Goal: Task Accomplishment & Management: Manage account settings

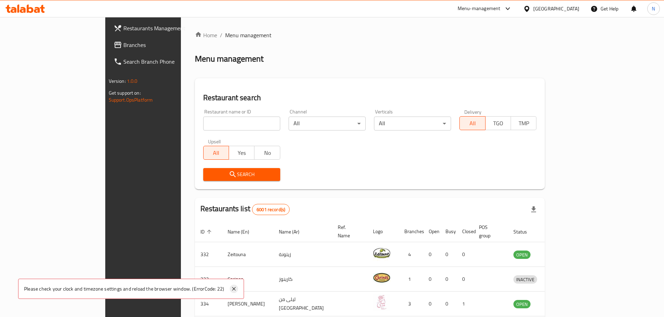
click at [236, 286] on icon at bounding box center [234, 289] width 8 height 8
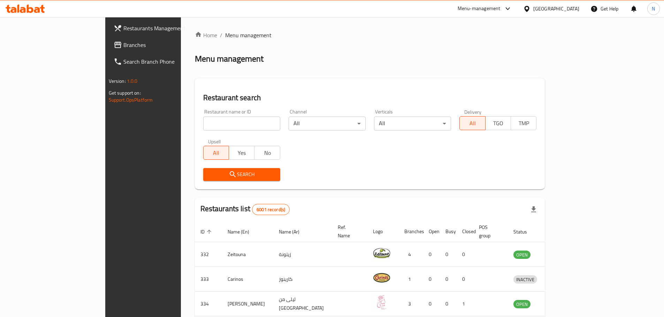
click at [500, 11] on div "Menu-management" at bounding box center [478, 9] width 43 height 8
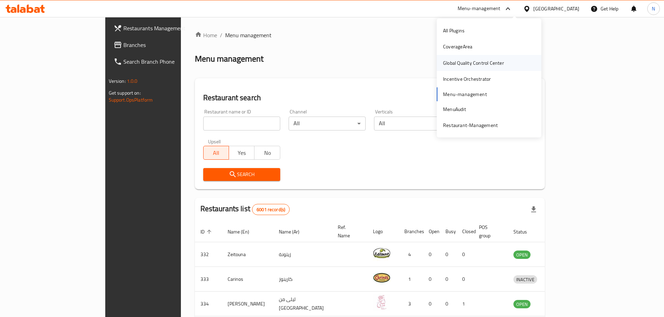
click at [496, 59] on div "Global Quality Control Center" at bounding box center [473, 63] width 61 height 8
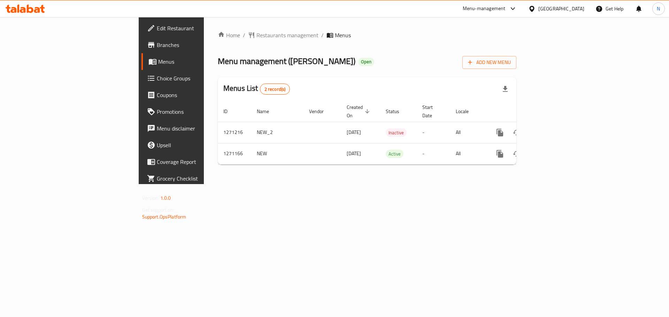
click at [571, 7] on div "[GEOGRAPHIC_DATA]" at bounding box center [561, 9] width 46 height 8
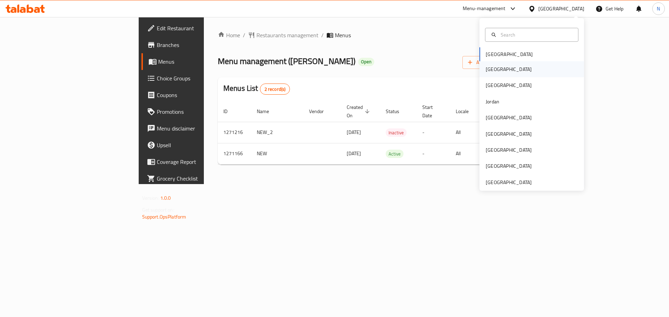
click at [504, 71] on div "[GEOGRAPHIC_DATA]" at bounding box center [531, 69] width 105 height 16
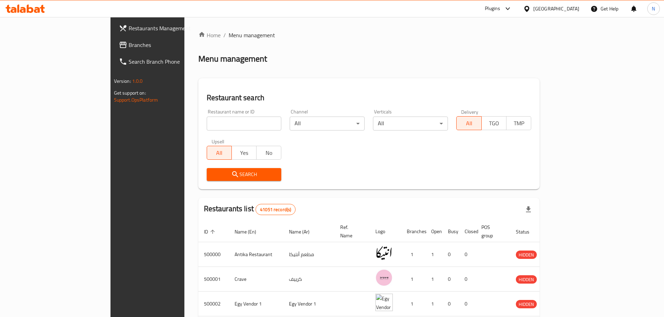
click at [129, 46] on span "Branches" at bounding box center [172, 45] width 87 height 8
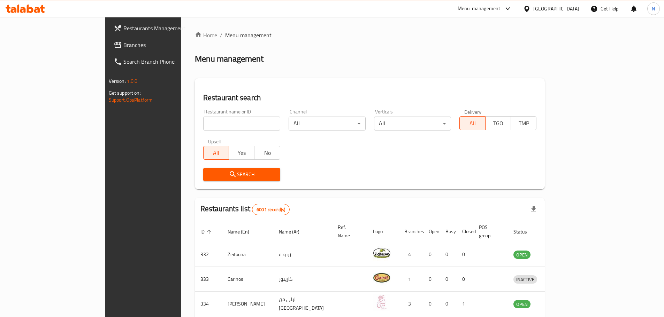
click at [500, 8] on div "Menu-management" at bounding box center [478, 9] width 43 height 8
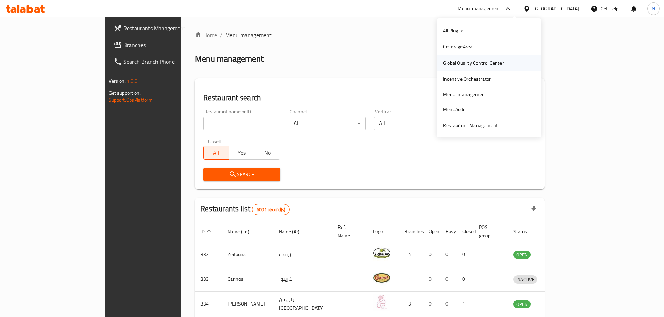
click at [491, 60] on div "Global Quality Control Center" at bounding box center [473, 63] width 61 height 8
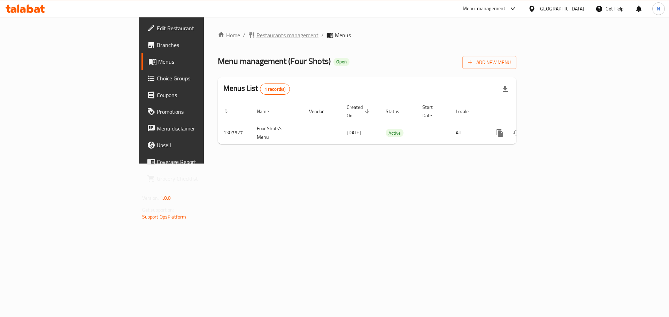
click at [256, 31] on span "Restaurants management" at bounding box center [287, 35] width 62 height 8
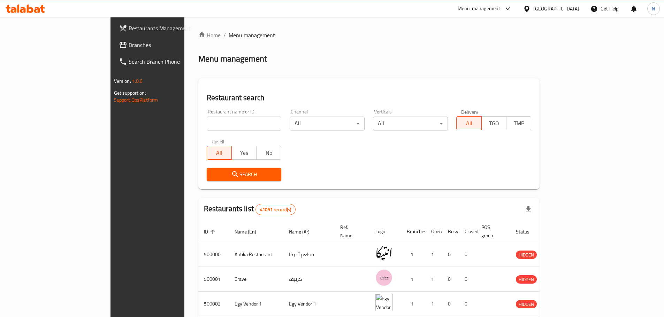
click at [129, 47] on span "Branches" at bounding box center [172, 45] width 87 height 8
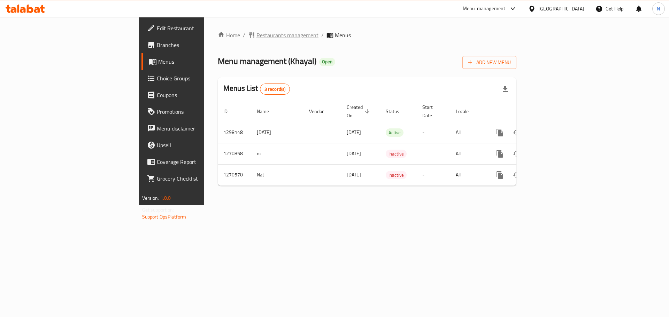
click at [256, 39] on span "Restaurants management" at bounding box center [287, 35] width 62 height 8
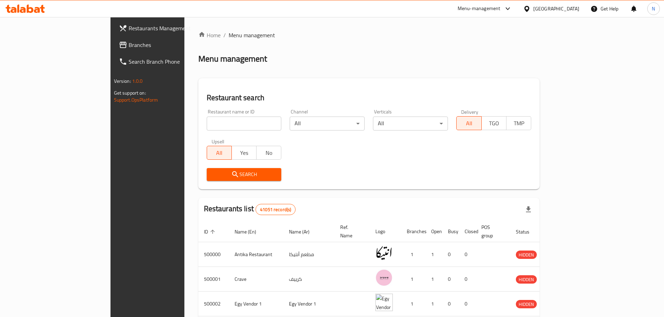
click at [129, 42] on span "Branches" at bounding box center [172, 45] width 87 height 8
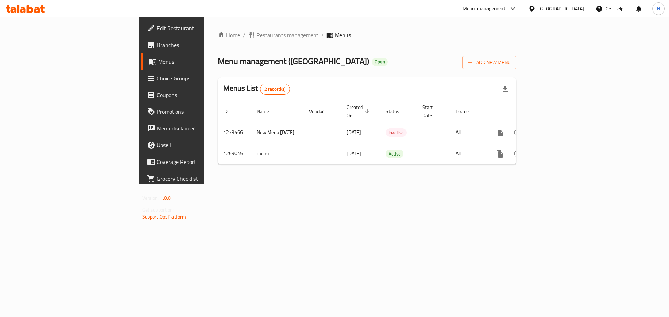
click at [256, 37] on span "Restaurants management" at bounding box center [287, 35] width 62 height 8
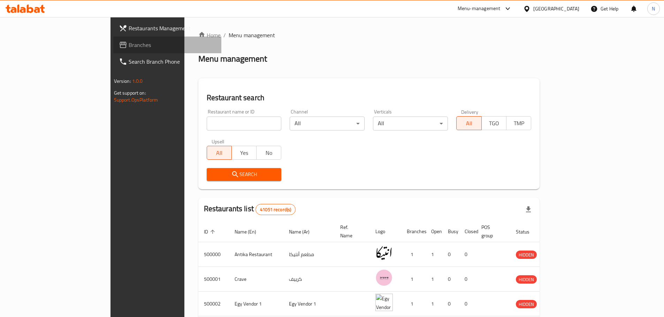
click at [129, 45] on span "Branches" at bounding box center [172, 45] width 87 height 8
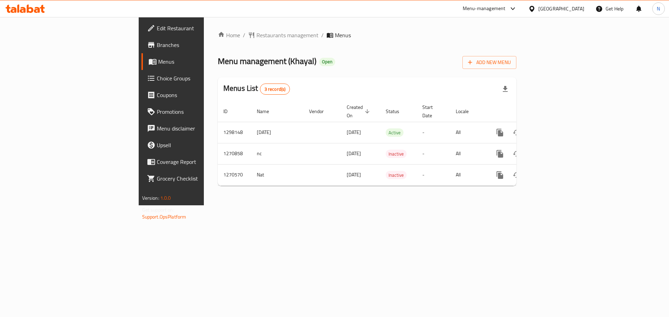
click at [204, 30] on div "Home / Restaurants management / Menus Menu management ( Khayal ) Open Add New M…" at bounding box center [367, 111] width 326 height 188
drag, startPoint x: 192, startPoint y: 41, endPoint x: 188, endPoint y: 41, distance: 3.8
click at [218, 41] on div "Home / Restaurants management / Menus Menu management ( Khayal ) Open Add New M…" at bounding box center [367, 111] width 299 height 161
click at [256, 38] on span "Restaurants management" at bounding box center [287, 35] width 62 height 8
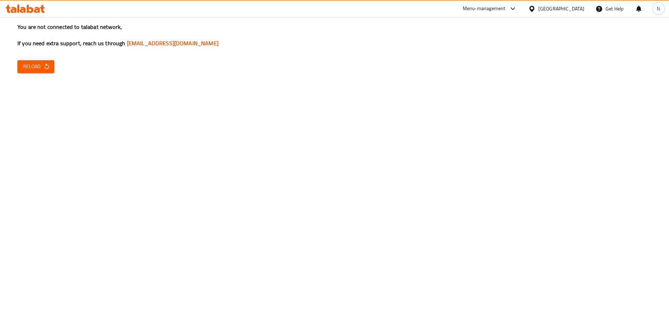
click at [30, 43] on h3 "You are not connected to talabat network, If you need extra support, reach us t…" at bounding box center [334, 35] width 634 height 24
click at [44, 59] on div "You are not connected to talabat network, If you need extra support, reach us t…" at bounding box center [334, 158] width 669 height 317
click at [44, 60] on button "Reload" at bounding box center [35, 66] width 37 height 13
click at [38, 70] on span "Reload" at bounding box center [36, 66] width 26 height 9
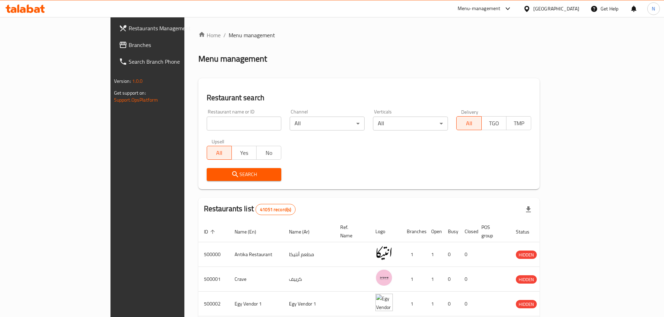
click at [129, 46] on span "Branches" at bounding box center [172, 45] width 87 height 8
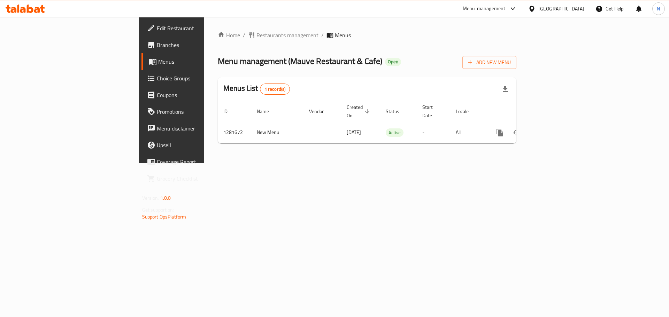
click at [585, 9] on div "[GEOGRAPHIC_DATA]" at bounding box center [556, 8] width 67 height 17
click at [572, 10] on div "[GEOGRAPHIC_DATA]" at bounding box center [561, 9] width 46 height 8
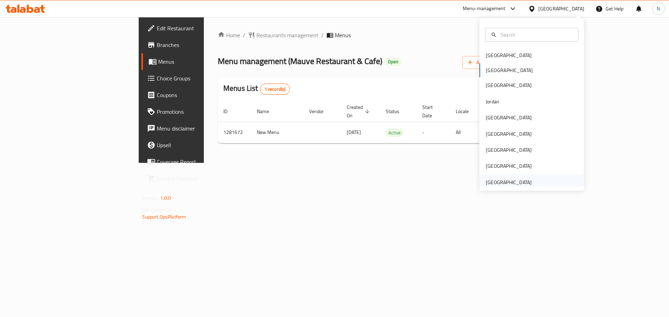
click at [501, 179] on div "[GEOGRAPHIC_DATA]" at bounding box center [509, 183] width 46 height 8
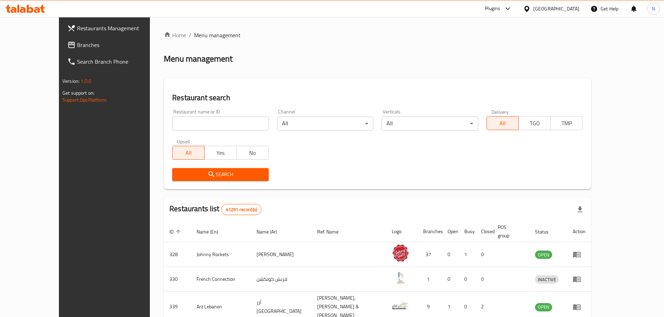
click at [77, 44] on span "Branches" at bounding box center [120, 45] width 87 height 8
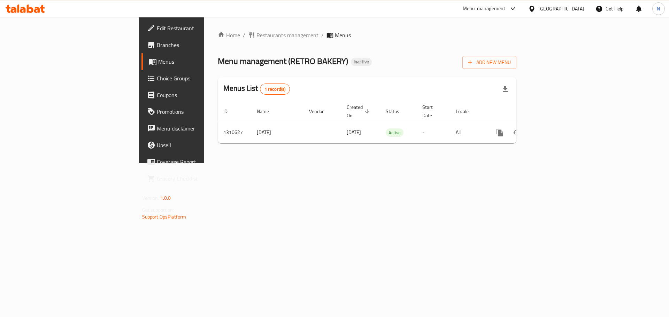
click at [543, 9] on div "[GEOGRAPHIC_DATA]" at bounding box center [561, 9] width 46 height 8
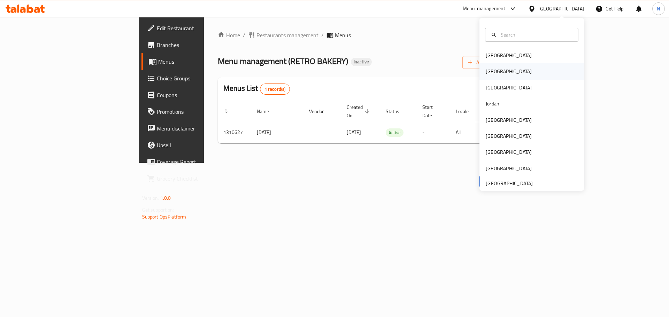
click at [502, 68] on div "[GEOGRAPHIC_DATA]" at bounding box center [531, 71] width 105 height 16
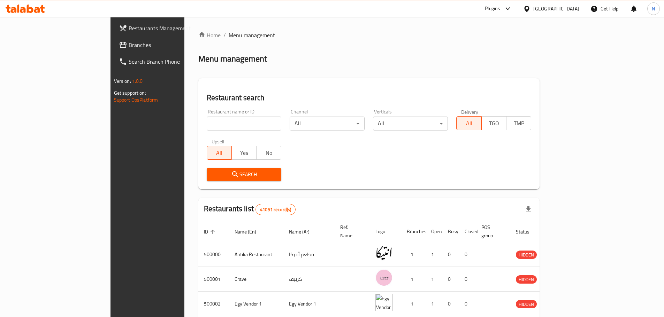
click at [129, 42] on span "Branches" at bounding box center [172, 45] width 87 height 8
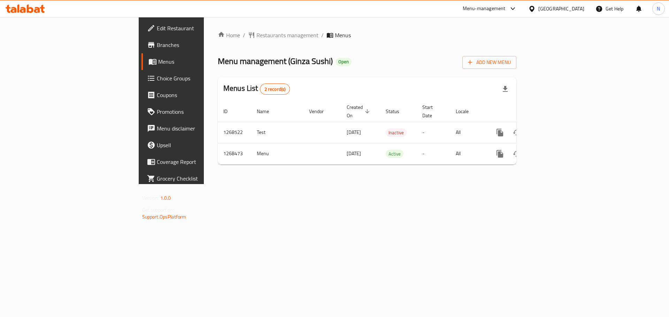
click at [580, 13] on div "[GEOGRAPHIC_DATA]" at bounding box center [556, 8] width 67 height 17
click at [577, 10] on div "[GEOGRAPHIC_DATA]" at bounding box center [561, 9] width 46 height 8
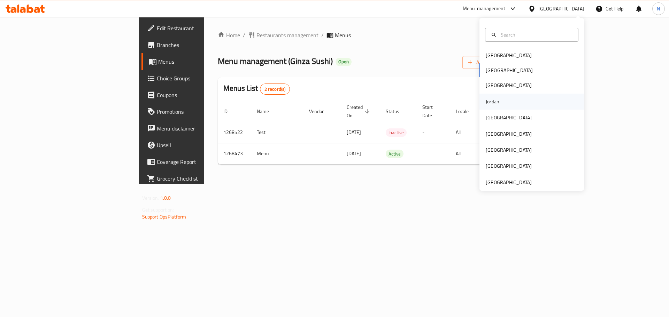
click at [494, 106] on div "Jordan" at bounding box center [492, 102] width 25 height 16
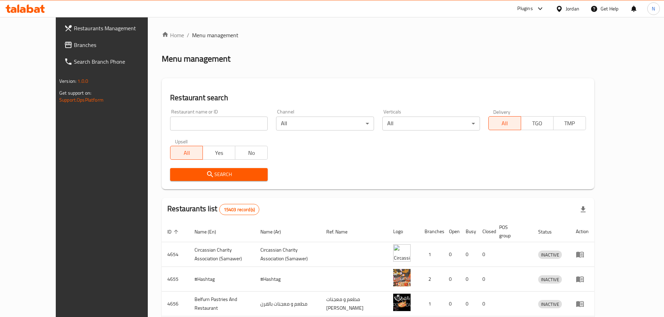
click at [74, 44] on span "Branches" at bounding box center [117, 45] width 87 height 8
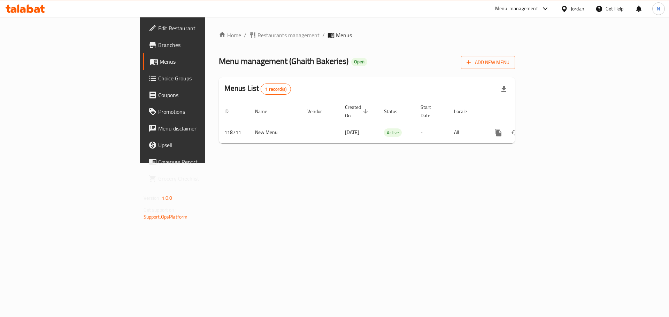
click at [158, 32] on span "Edit Restaurant" at bounding box center [202, 28] width 88 height 8
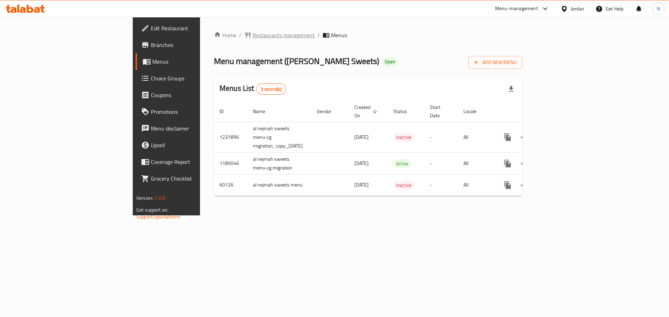
click at [253, 33] on span "Restaurants management" at bounding box center [284, 35] width 62 height 8
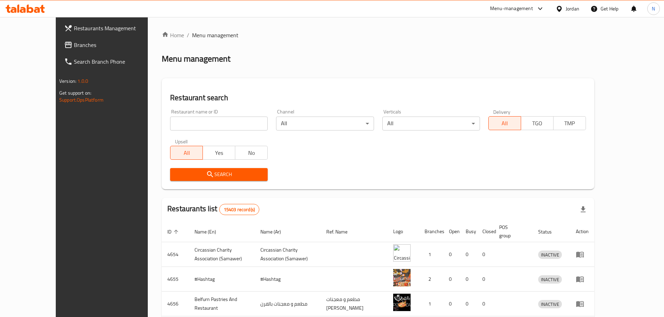
click at [74, 45] on span "Branches" at bounding box center [117, 45] width 87 height 8
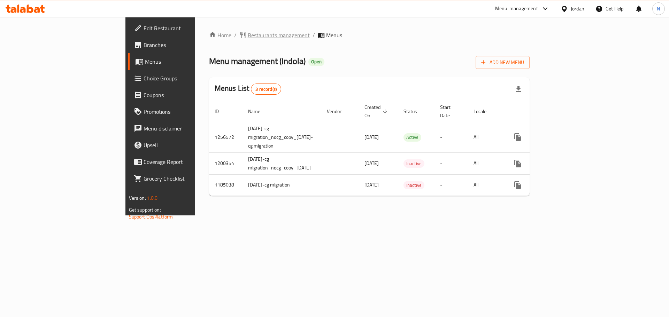
click at [248, 32] on span "Restaurants management" at bounding box center [279, 35] width 62 height 8
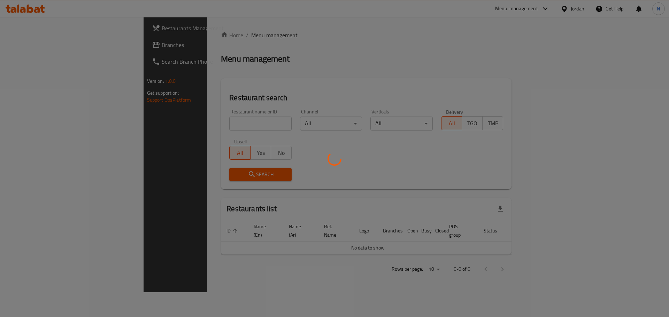
click at [34, 48] on div at bounding box center [334, 158] width 669 height 317
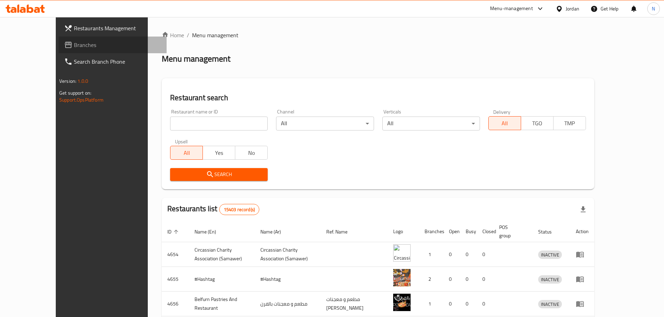
click at [74, 48] on span "Branches" at bounding box center [117, 45] width 87 height 8
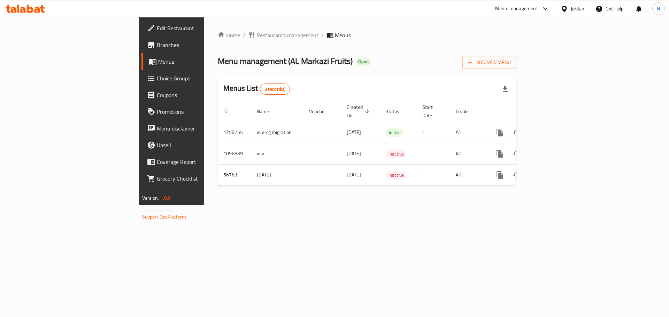
click at [573, 6] on div "Jordan" at bounding box center [578, 9] width 14 height 8
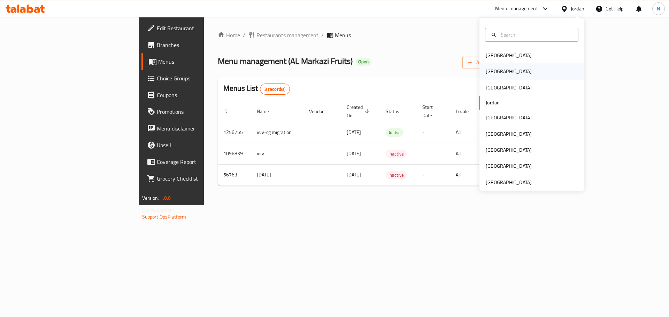
click at [488, 77] on div "[GEOGRAPHIC_DATA]" at bounding box center [508, 71] width 57 height 16
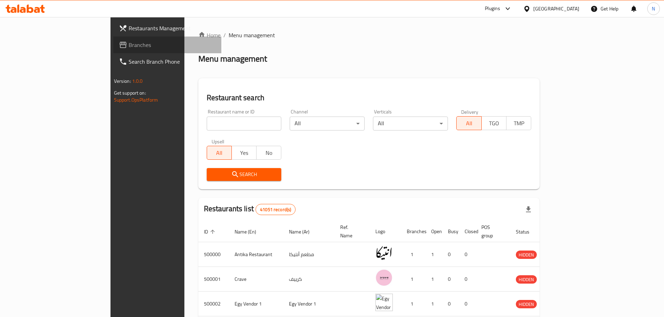
click at [129, 49] on span "Branches" at bounding box center [172, 45] width 87 height 8
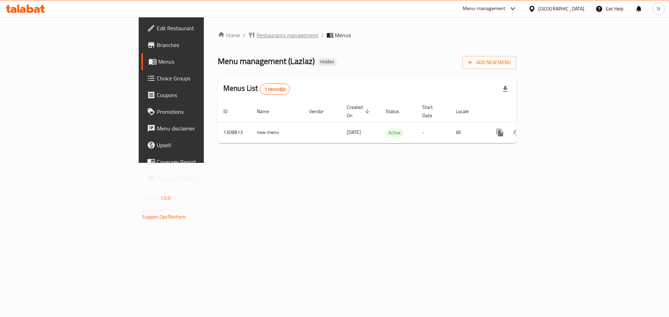
click at [256, 35] on span "Restaurants management" at bounding box center [287, 35] width 62 height 8
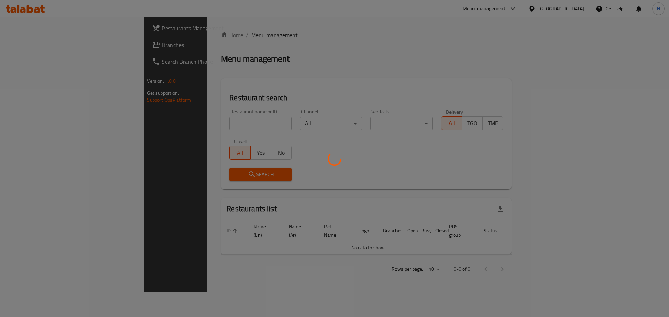
click at [40, 44] on div at bounding box center [334, 158] width 669 height 317
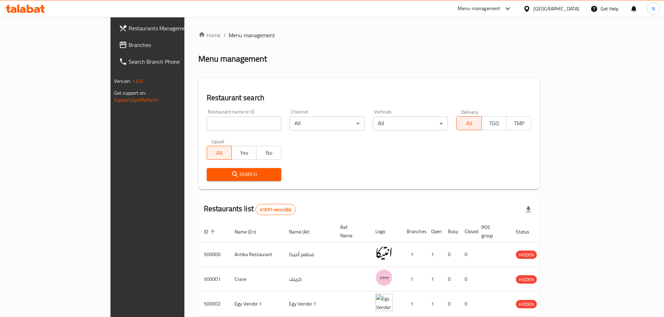
click at [110, 44] on div "Restaurants Management Branches Search Branch Phone Version: 1.0.0 Get support …" at bounding box center [331, 266] width 443 height 499
click at [129, 44] on span "Branches" at bounding box center [172, 45] width 87 height 8
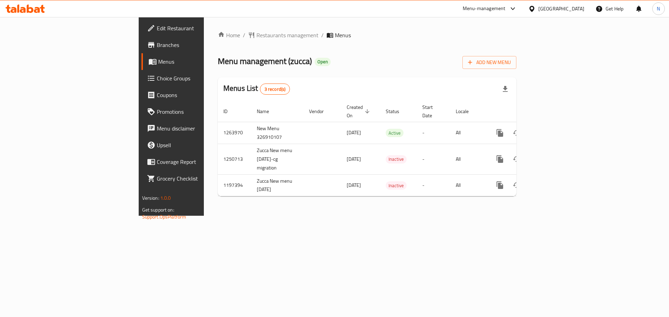
click at [579, 10] on div "[GEOGRAPHIC_DATA]" at bounding box center [561, 9] width 46 height 8
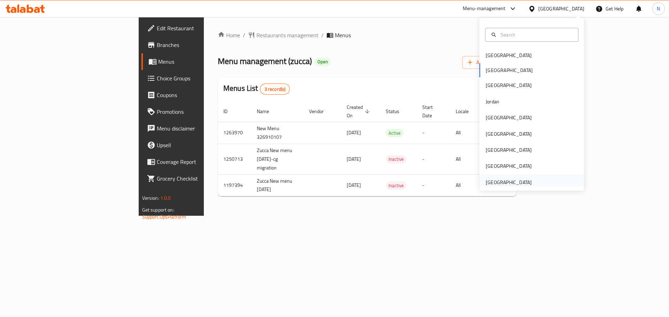
click at [504, 177] on div "[GEOGRAPHIC_DATA]" at bounding box center [508, 183] width 57 height 16
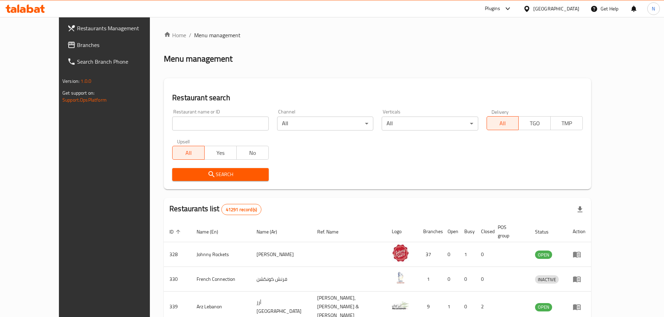
click at [77, 41] on span "Branches" at bounding box center [120, 45] width 87 height 8
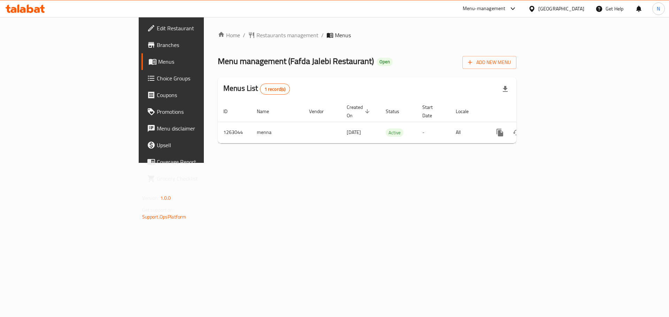
click at [550, 4] on div "[GEOGRAPHIC_DATA]" at bounding box center [556, 8] width 67 height 17
click at [542, 7] on div "[GEOGRAPHIC_DATA]" at bounding box center [561, 9] width 46 height 8
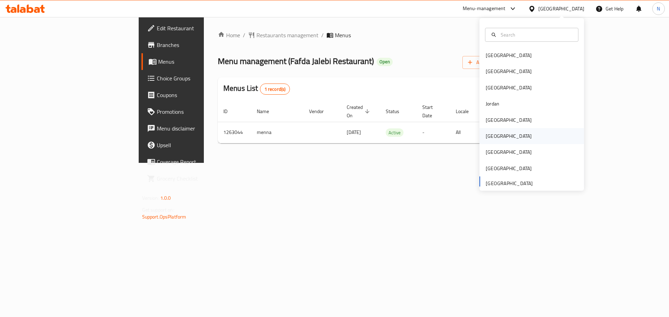
click at [490, 132] on div "Oman" at bounding box center [509, 136] width 46 height 8
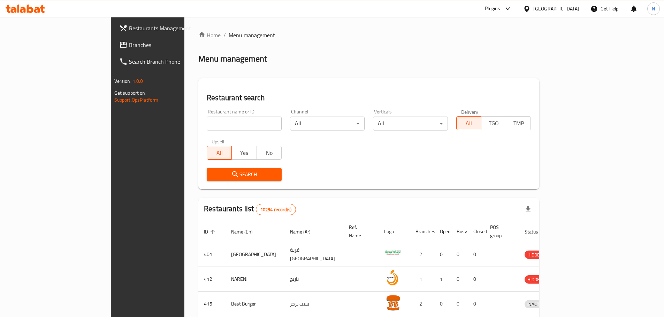
click at [129, 44] on span "Branches" at bounding box center [172, 45] width 87 height 8
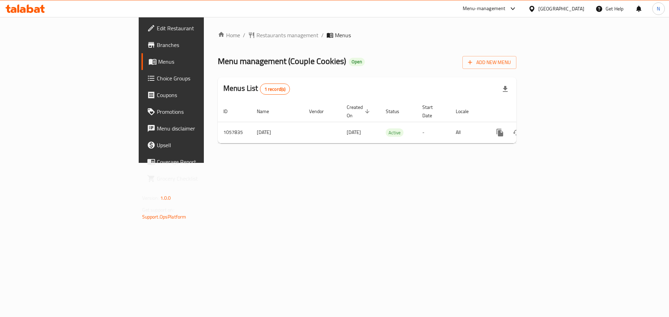
click at [534, 10] on icon at bounding box center [531, 9] width 5 height 6
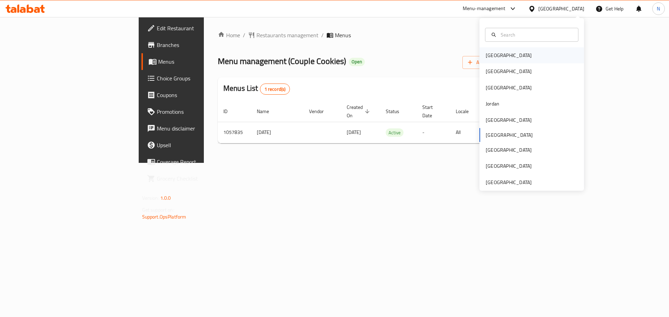
click at [507, 53] on div "[GEOGRAPHIC_DATA]" at bounding box center [531, 55] width 105 height 16
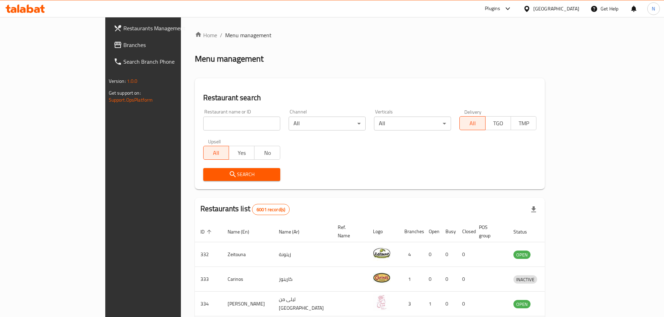
click at [108, 49] on link "Branches" at bounding box center [162, 45] width 108 height 17
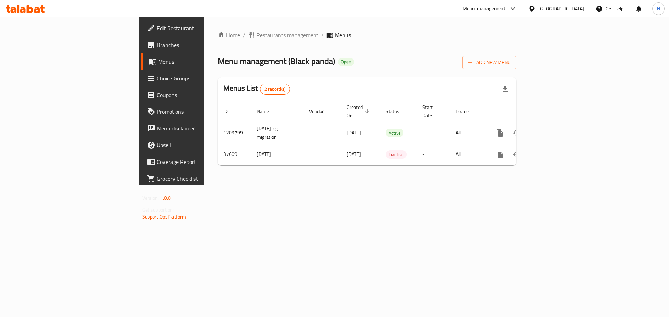
click at [572, 7] on div "[GEOGRAPHIC_DATA]" at bounding box center [561, 9] width 46 height 8
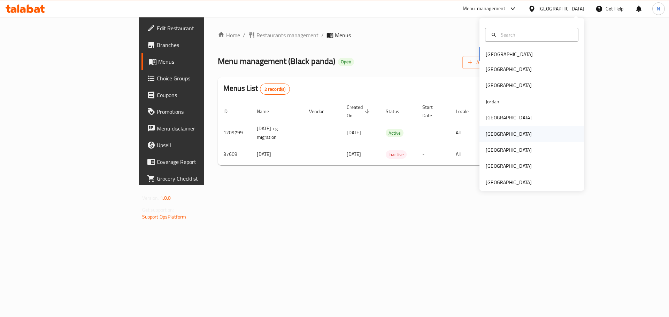
click at [502, 136] on div "[GEOGRAPHIC_DATA]" at bounding box center [531, 134] width 105 height 16
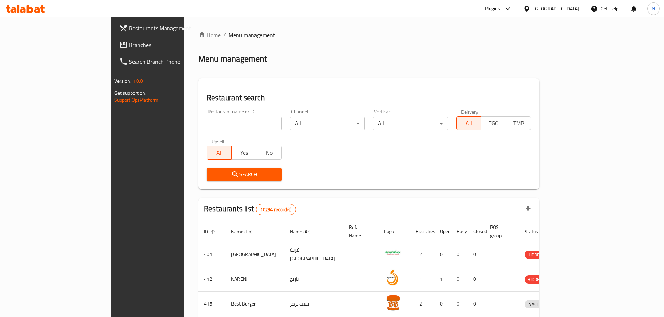
click at [129, 49] on span "Branches" at bounding box center [172, 45] width 87 height 8
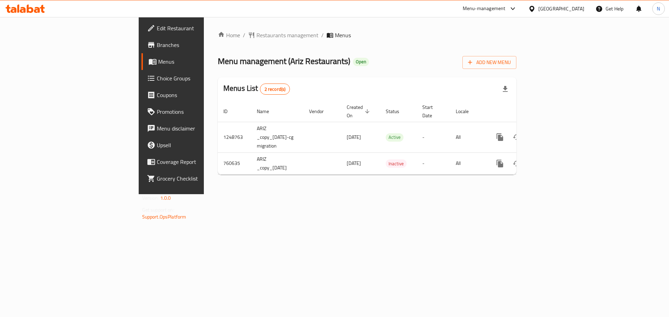
click at [534, 9] on icon at bounding box center [531, 9] width 5 height 6
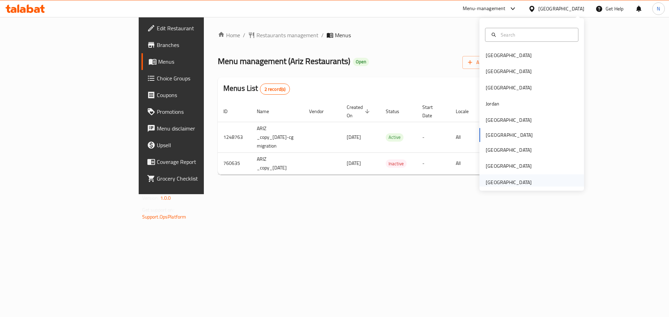
click at [515, 181] on div "[GEOGRAPHIC_DATA]" at bounding box center [509, 183] width 46 height 8
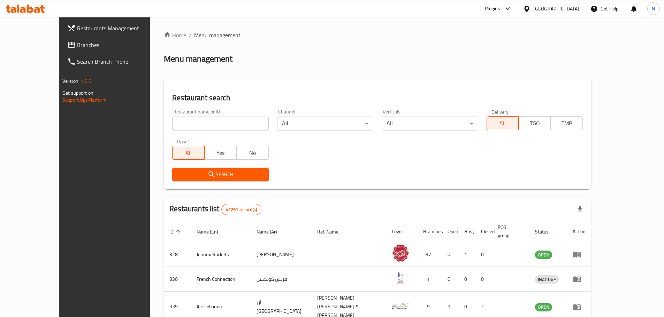
click at [77, 48] on span "Branches" at bounding box center [120, 45] width 87 height 8
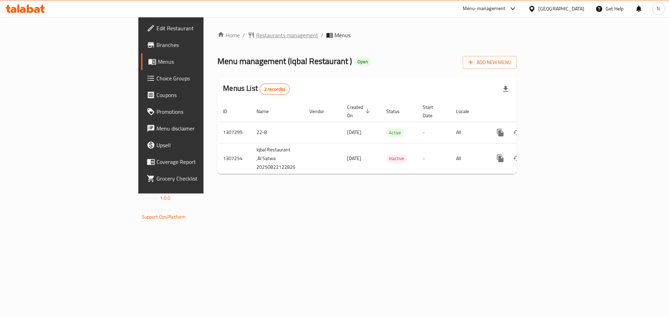
click at [256, 36] on span "Restaurants management" at bounding box center [287, 35] width 62 height 8
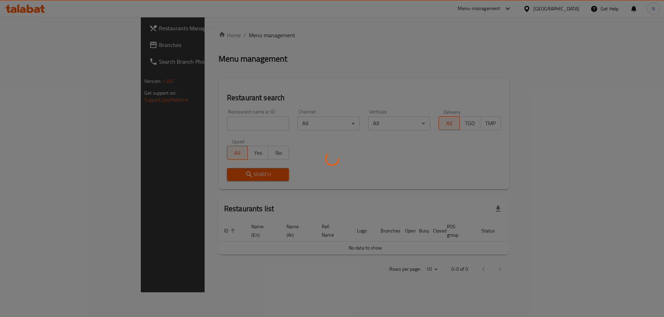
click at [42, 44] on div at bounding box center [332, 158] width 664 height 317
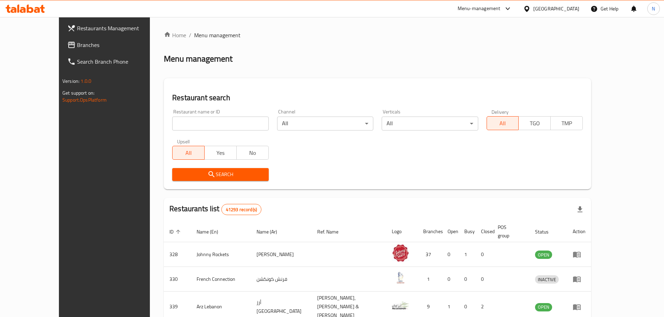
click at [77, 44] on span "Branches" at bounding box center [120, 45] width 87 height 8
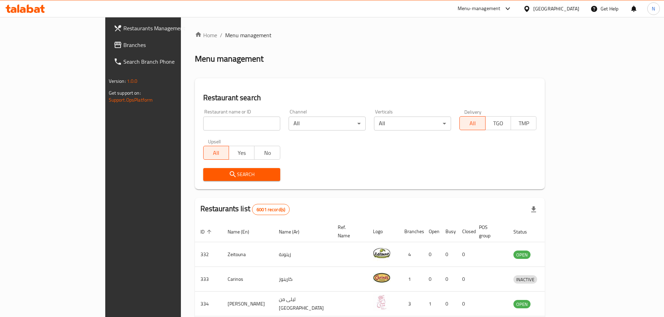
click at [500, 8] on div "Menu-management" at bounding box center [478, 9] width 43 height 8
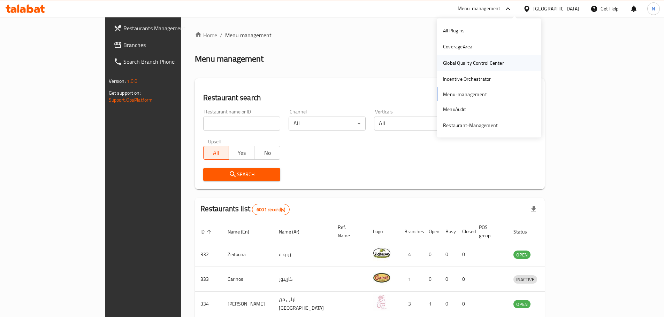
click at [479, 64] on div "Global Quality Control Center" at bounding box center [473, 63] width 61 height 8
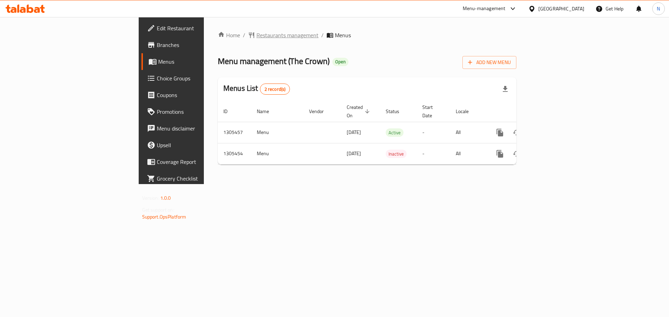
click at [256, 31] on span "Restaurants management" at bounding box center [287, 35] width 62 height 8
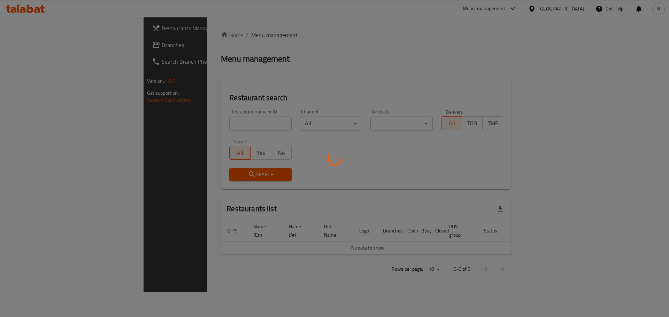
click at [37, 45] on div at bounding box center [334, 158] width 669 height 317
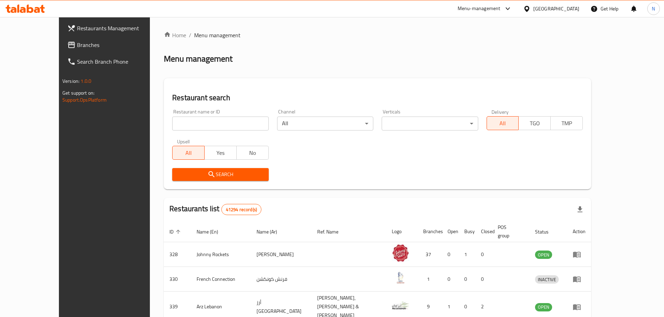
click at [77, 47] on span "Branches" at bounding box center [120, 45] width 87 height 8
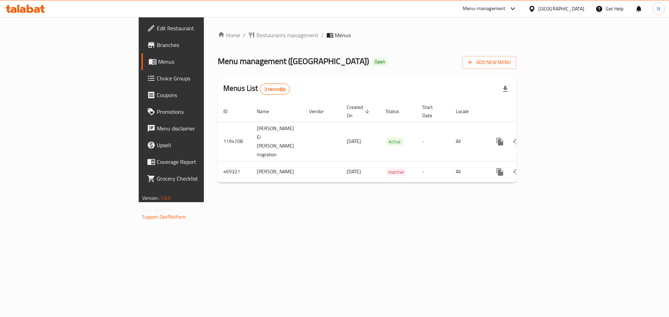
click at [206, 29] on div "Home / Restaurants management / Menus Menu management ( [GEOGRAPHIC_DATA] ) Ope…" at bounding box center [367, 109] width 326 height 185
click at [256, 34] on span "Restaurants management" at bounding box center [287, 35] width 62 height 8
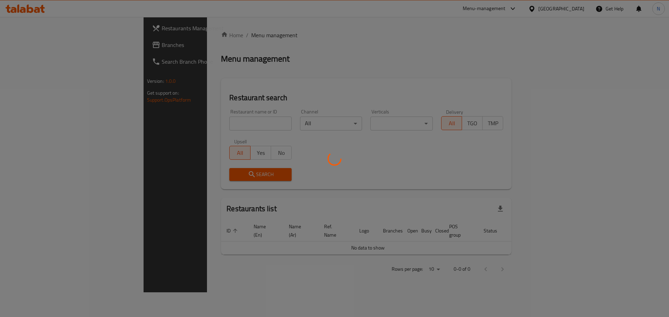
click at [49, 46] on div at bounding box center [334, 158] width 669 height 317
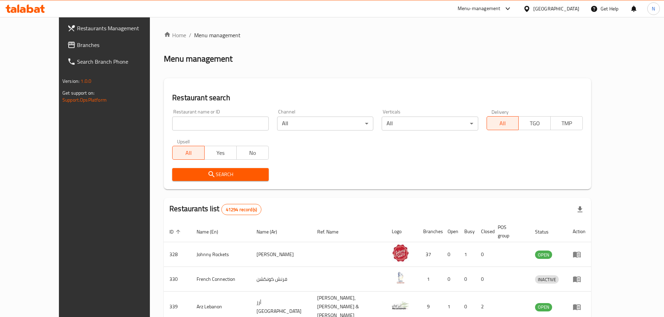
click at [39, 47] on div at bounding box center [332, 158] width 664 height 317
click at [77, 47] on span "Branches" at bounding box center [120, 45] width 87 height 8
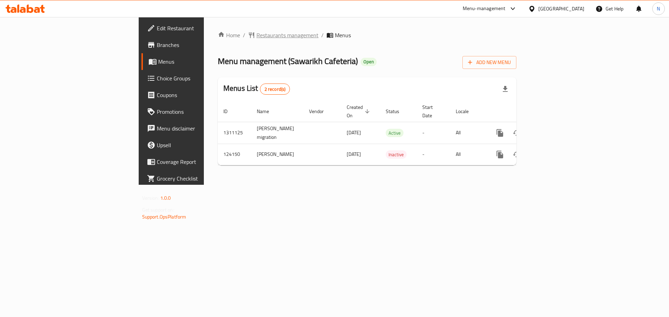
click at [256, 35] on span "Restaurants management" at bounding box center [287, 35] width 62 height 8
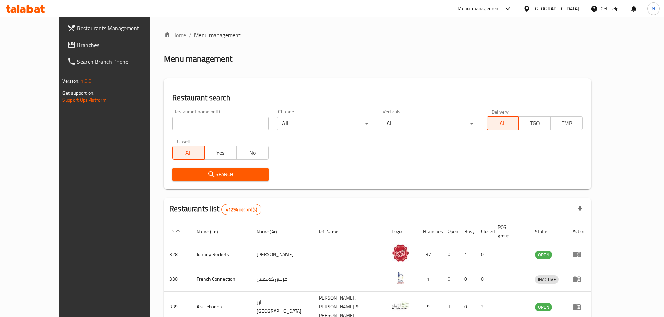
click at [77, 42] on span "Branches" at bounding box center [120, 45] width 87 height 8
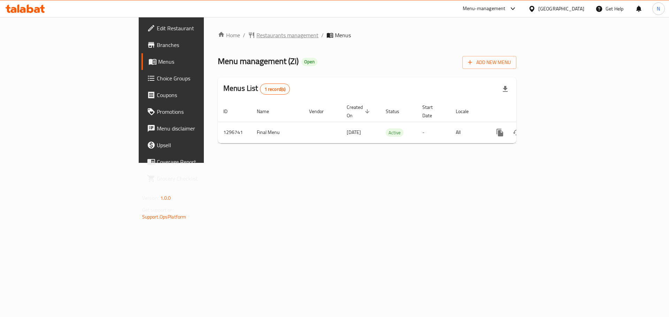
click at [256, 32] on span "Restaurants management" at bounding box center [287, 35] width 62 height 8
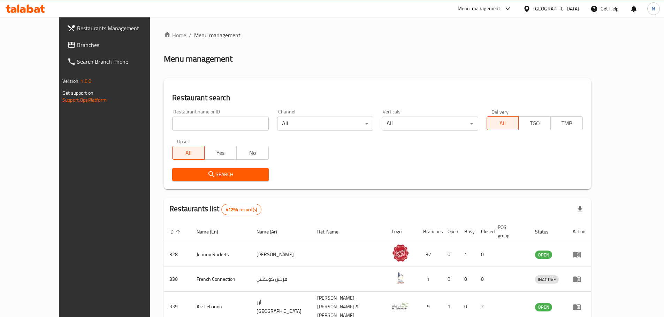
click at [77, 48] on span "Branches" at bounding box center [120, 45] width 87 height 8
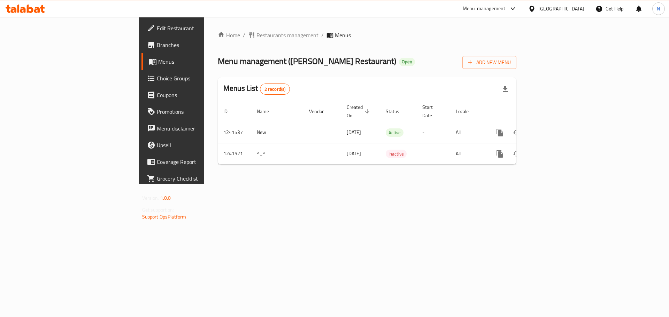
click at [536, 11] on div at bounding box center [533, 9] width 10 height 8
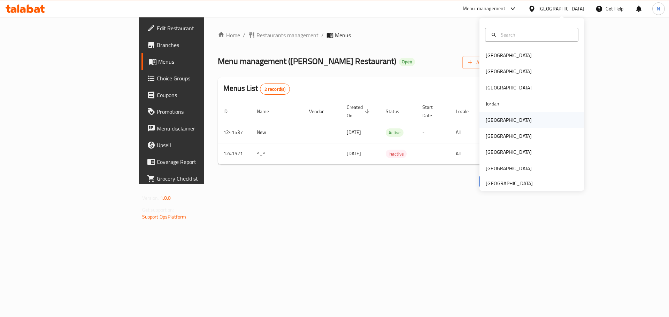
click at [490, 118] on div "[GEOGRAPHIC_DATA]" at bounding box center [509, 120] width 46 height 8
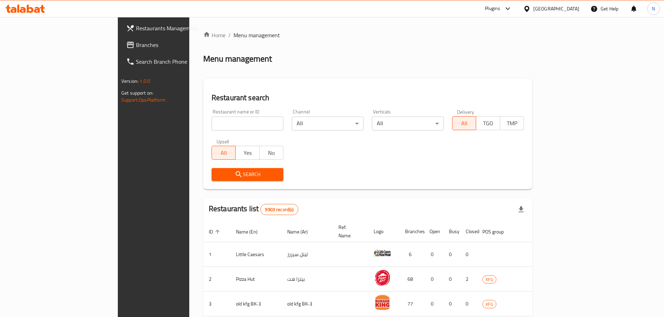
click at [121, 52] on link "Branches" at bounding box center [175, 45] width 108 height 17
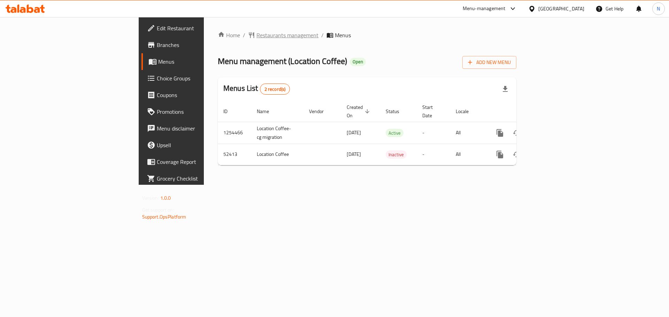
click at [256, 33] on span "Restaurants management" at bounding box center [287, 35] width 62 height 8
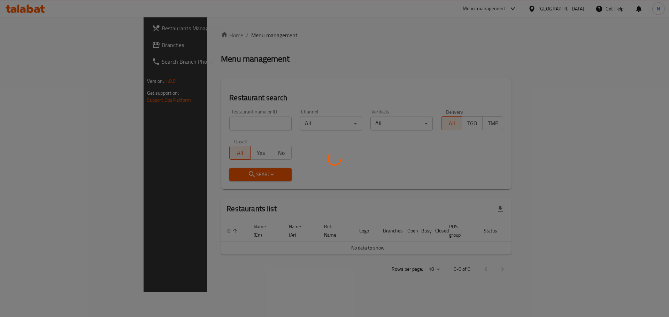
click at [45, 44] on div at bounding box center [334, 158] width 669 height 317
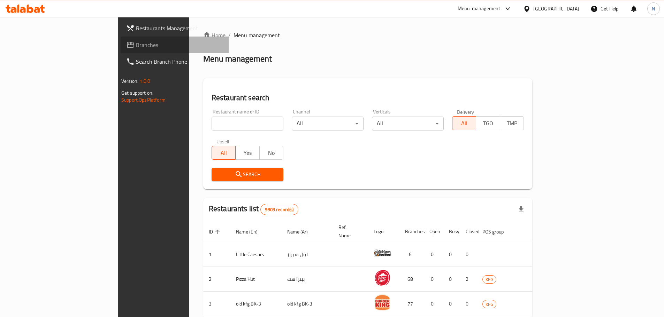
click at [136, 44] on span "Branches" at bounding box center [179, 45] width 87 height 8
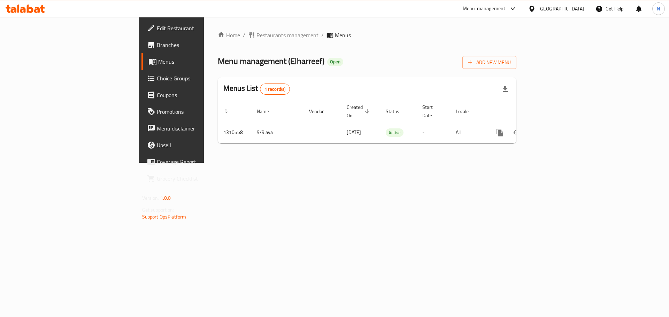
click at [157, 83] on span "Choice Groups" at bounding box center [201, 78] width 88 height 8
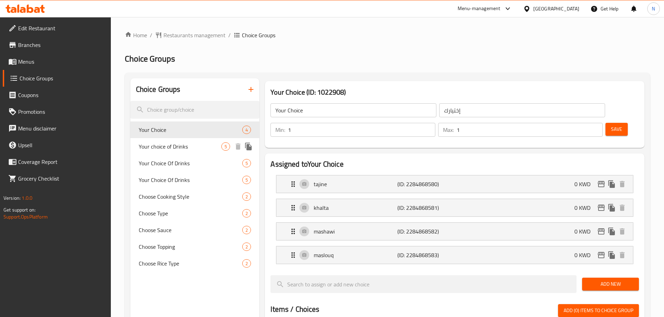
click at [171, 149] on span "Your choice of Drinks" at bounding box center [180, 146] width 83 height 8
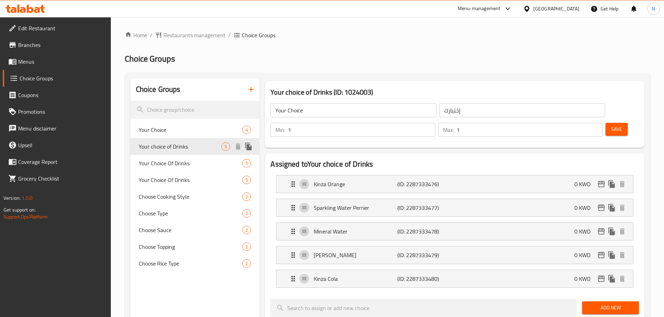
type input "Your choice of Drinks"
type input "اختيارك من مشروبات"
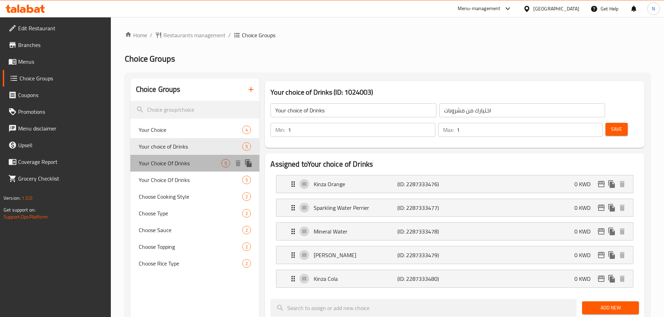
click at [173, 159] on span "Your Choice Of Drinks" at bounding box center [180, 163] width 83 height 8
type input "Your Choice Of Drinks"
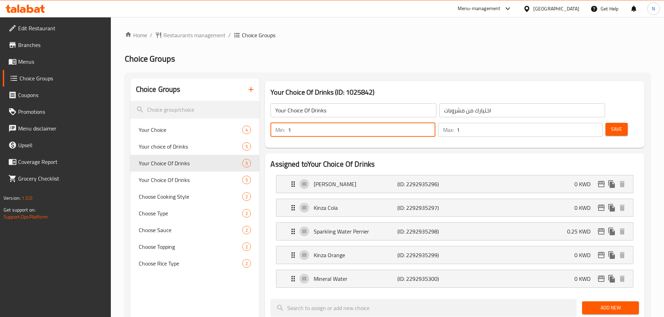
click at [435, 123] on input "1" at bounding box center [361, 130] width 147 height 14
click at [611, 125] on span "Save" at bounding box center [616, 129] width 11 height 9
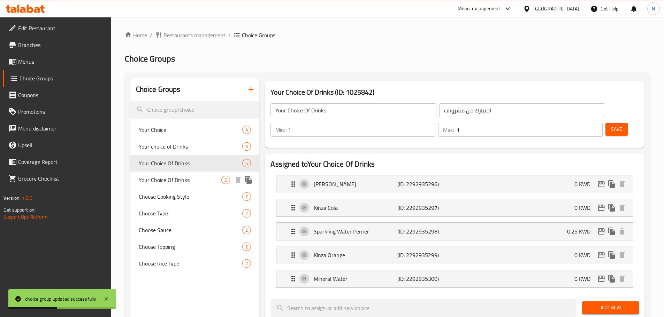
drag, startPoint x: 202, startPoint y: 180, endPoint x: 247, endPoint y: 153, distance: 53.5
click at [202, 180] on span "Your Choice Of Drinks" at bounding box center [180, 180] width 83 height 8
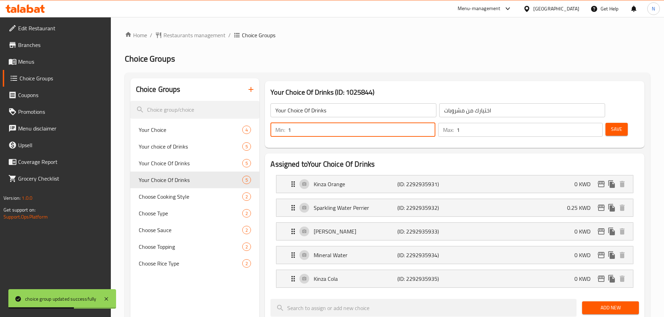
type input "1"
click at [435, 123] on input "1" at bounding box center [361, 130] width 147 height 14
click at [610, 123] on button "Save" at bounding box center [616, 129] width 22 height 13
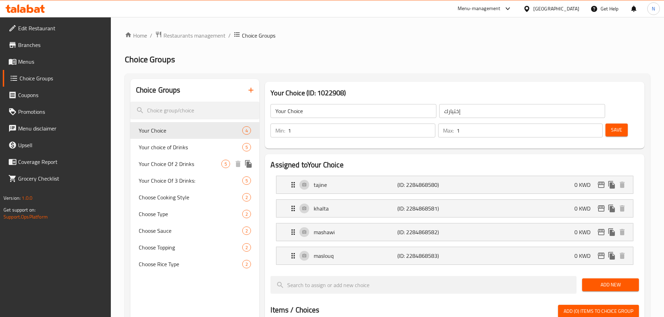
click at [195, 166] on span "Your Choice Of 2 Drinks" at bounding box center [180, 164] width 83 height 8
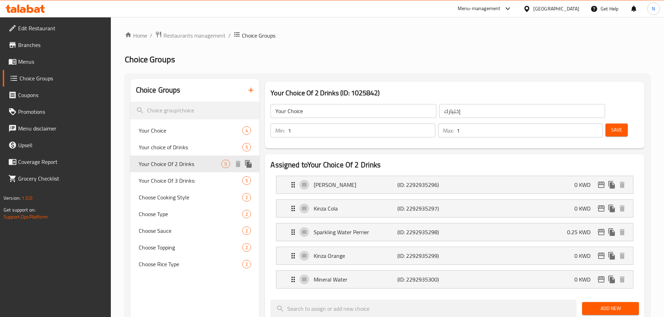
type input "Your Choice Of 2 Drinks"
type input "اختيارك 2 من مشروبات"
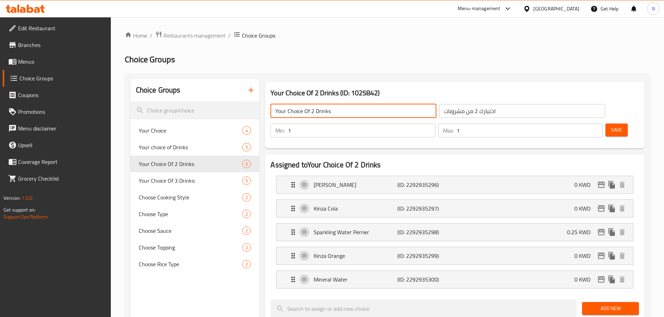
click at [314, 114] on input "Your Choice Of 2 Drinks" at bounding box center [353, 111] width 166 height 14
type input "Your Choice Of Drinks"
click at [439, 112] on input "اختيارك 2 من مشروبات" at bounding box center [522, 111] width 166 height 14
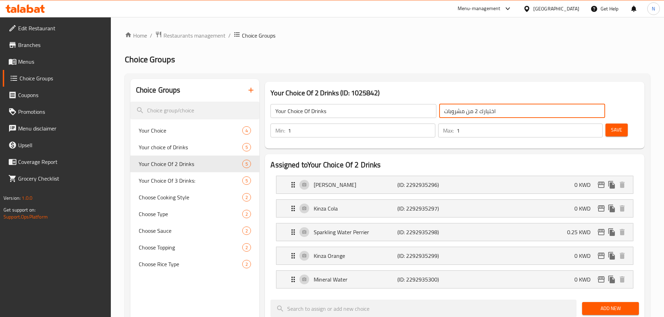
click at [439, 113] on input "اختيارك 2 من مشروبات" at bounding box center [522, 111] width 166 height 14
type input "اختيارك من مشروبات"
click at [611, 126] on span "Save" at bounding box center [616, 130] width 11 height 9
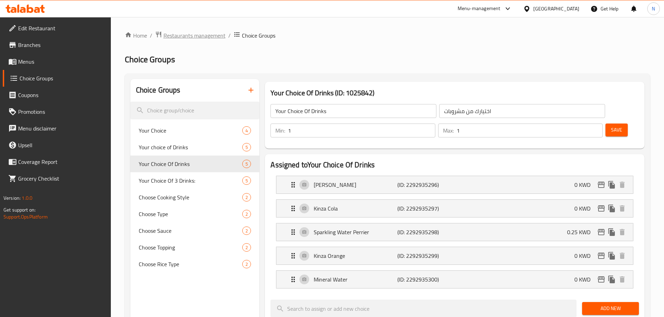
click at [178, 32] on span "Restaurants management" at bounding box center [194, 35] width 62 height 8
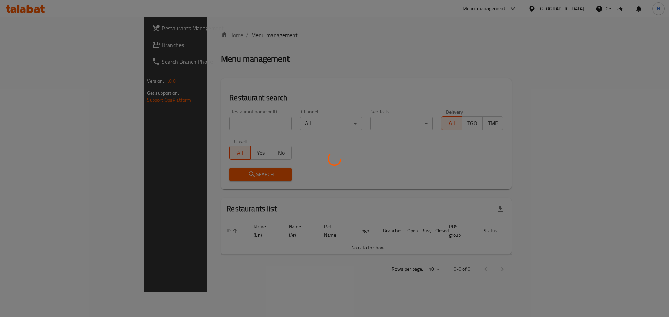
click at [29, 43] on div at bounding box center [334, 158] width 669 height 317
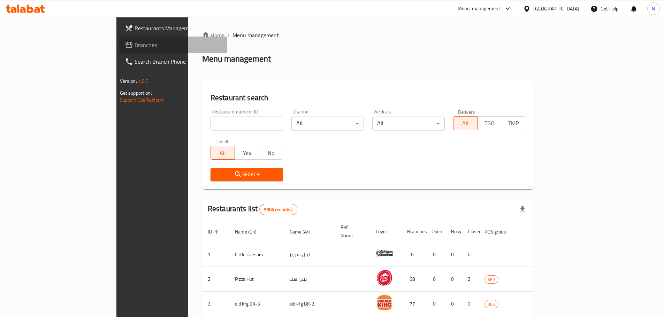
click at [134, 43] on span "Branches" at bounding box center [177, 45] width 87 height 8
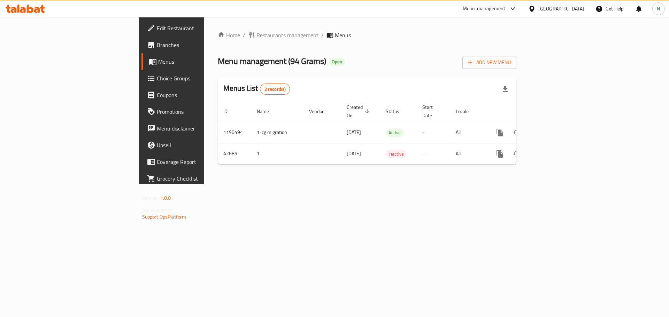
click at [535, 6] on icon at bounding box center [531, 8] width 7 height 7
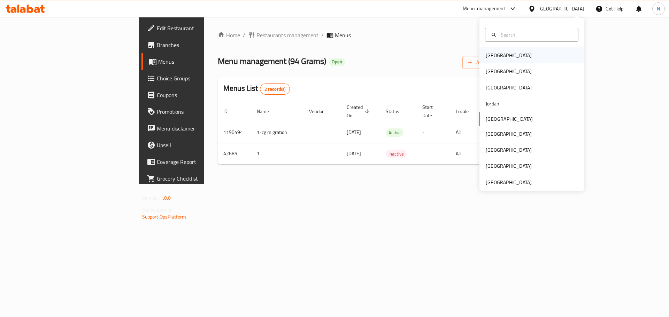
click at [500, 52] on div "Bahrain" at bounding box center [508, 55] width 57 height 16
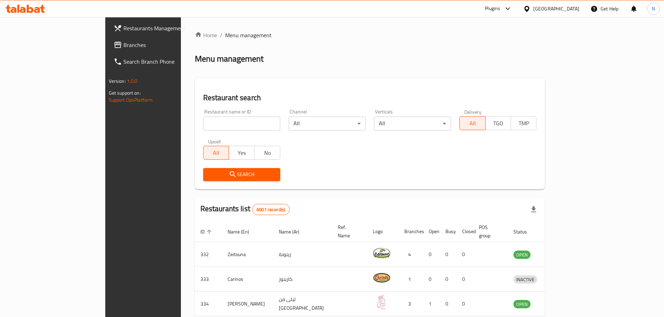
click at [123, 43] on span "Branches" at bounding box center [166, 45] width 87 height 8
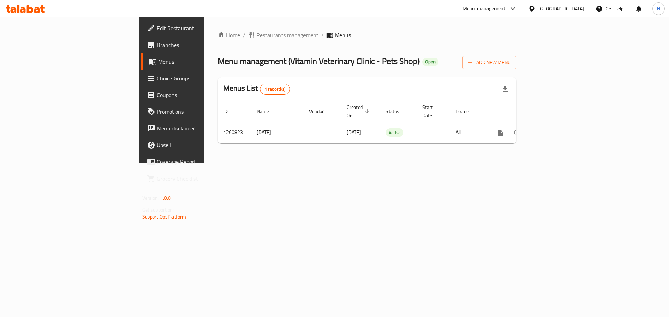
click at [571, 11] on div "[GEOGRAPHIC_DATA]" at bounding box center [561, 9] width 46 height 8
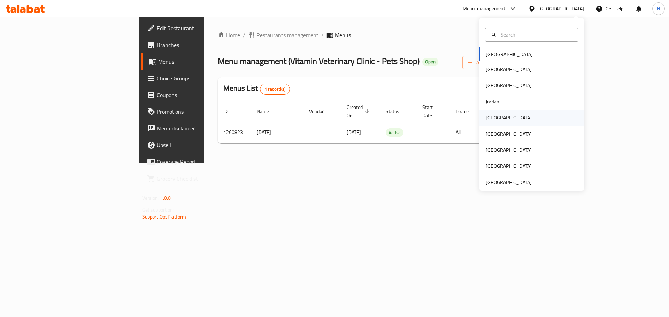
click at [491, 114] on div "[GEOGRAPHIC_DATA]" at bounding box center [509, 118] width 46 height 8
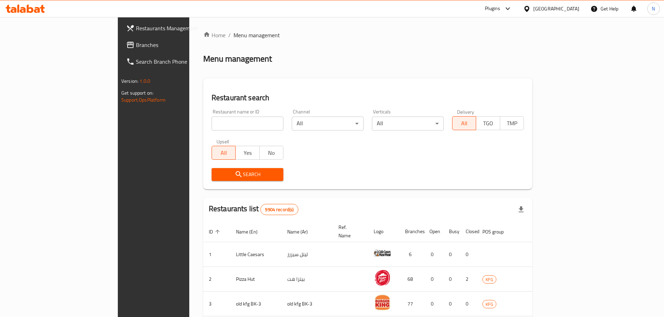
click at [136, 46] on span "Branches" at bounding box center [179, 45] width 87 height 8
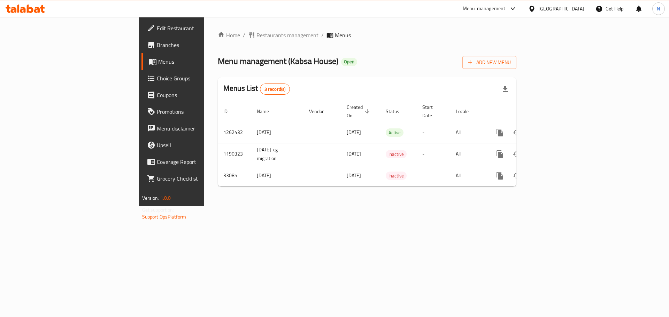
click at [576, 10] on div "[GEOGRAPHIC_DATA]" at bounding box center [561, 9] width 46 height 8
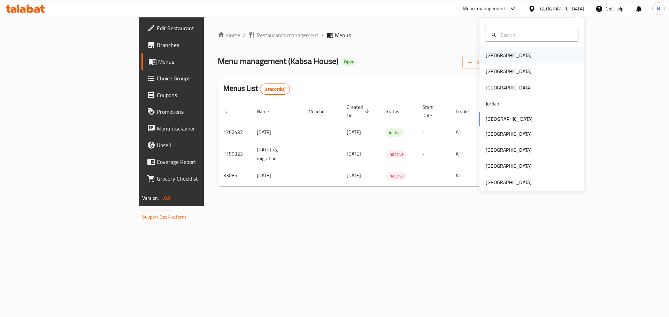
click at [498, 52] on div "[GEOGRAPHIC_DATA]" at bounding box center [508, 55] width 57 height 16
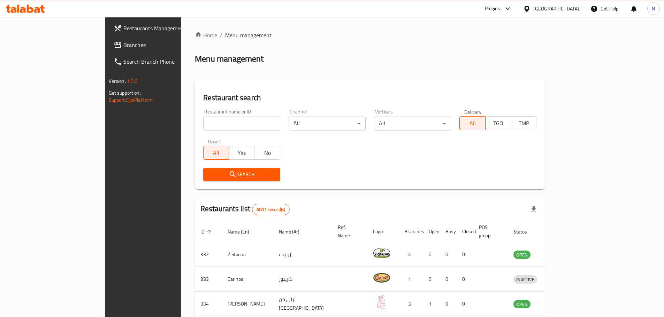
click at [123, 42] on span "Branches" at bounding box center [166, 45] width 87 height 8
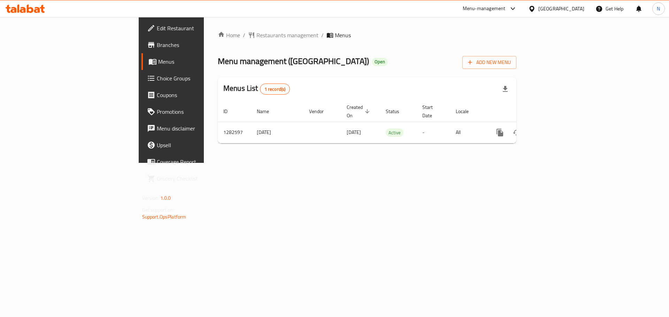
click at [572, 5] on div "[GEOGRAPHIC_DATA]" at bounding box center [561, 9] width 46 height 8
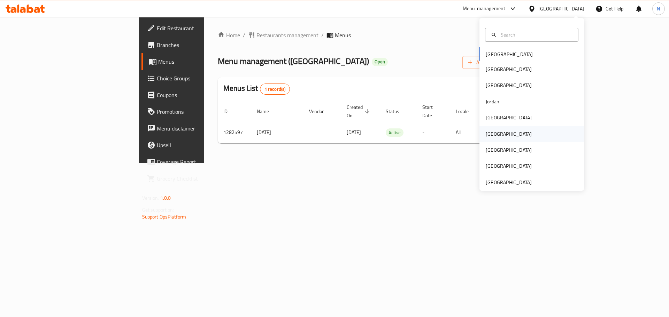
click at [492, 133] on div "[GEOGRAPHIC_DATA]" at bounding box center [509, 134] width 46 height 8
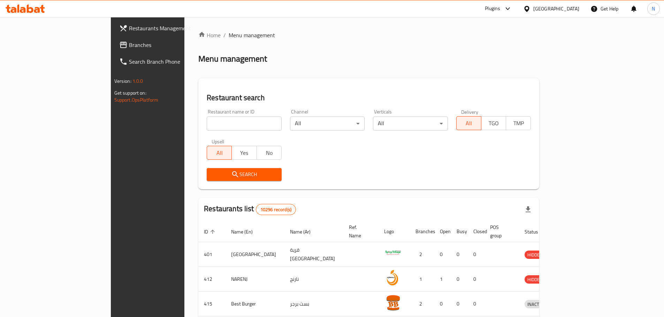
click at [129, 47] on span "Branches" at bounding box center [172, 45] width 87 height 8
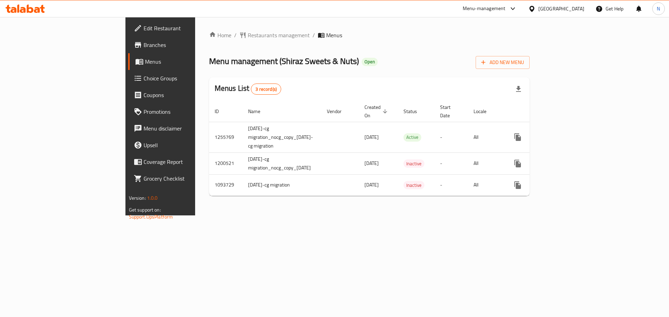
click at [583, 9] on div "Oman" at bounding box center [561, 9] width 46 height 8
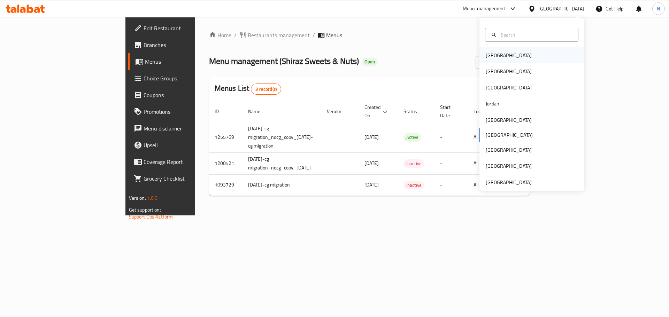
click at [492, 56] on div "Bahrain" at bounding box center [509, 56] width 46 height 8
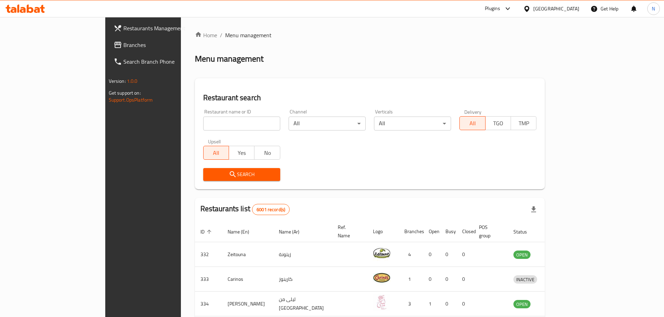
click at [123, 46] on span "Branches" at bounding box center [166, 45] width 87 height 8
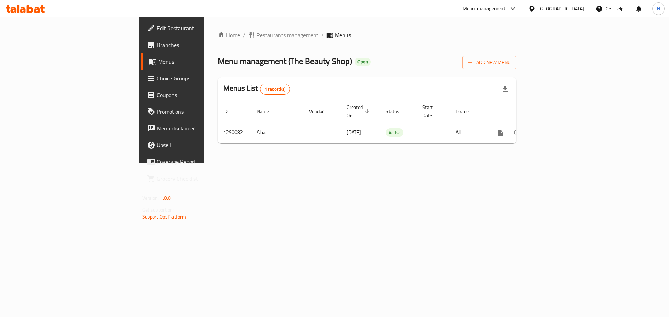
click at [157, 32] on span "Edit Restaurant" at bounding box center [201, 28] width 88 height 8
